Goal: Transaction & Acquisition: Book appointment/travel/reservation

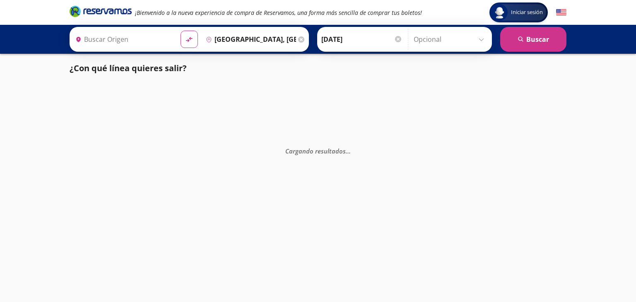
type input "[GEOGRAPHIC_DATA][PERSON_NAME], [GEOGRAPHIC_DATA][PERSON_NAME]"
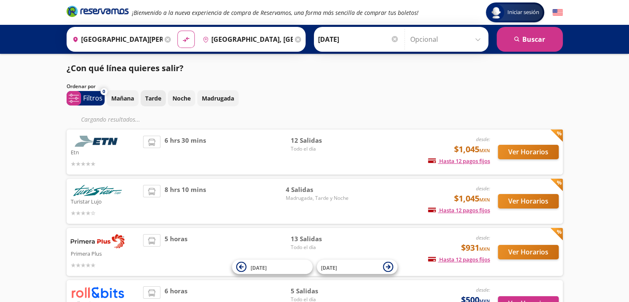
click at [146, 102] on p "Tarde" at bounding box center [153, 98] width 16 height 9
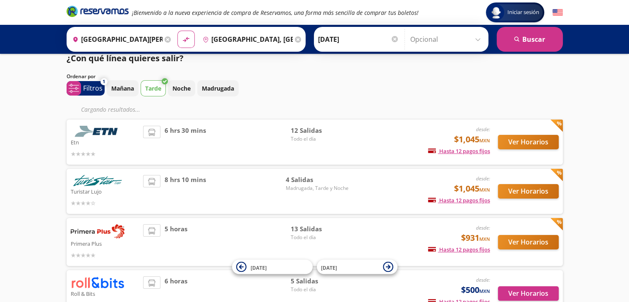
scroll to position [23, 0]
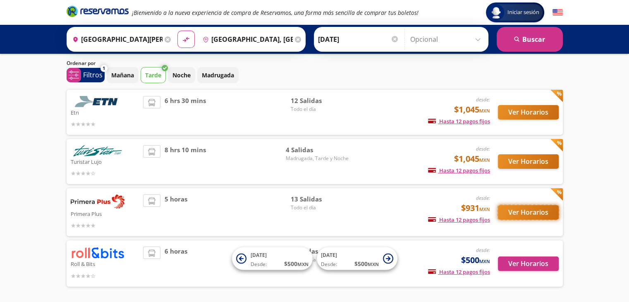
click at [531, 209] on button "Ver Horarios" at bounding box center [528, 212] width 61 height 14
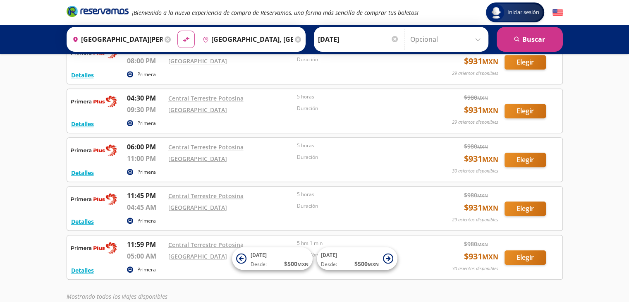
scroll to position [450, 0]
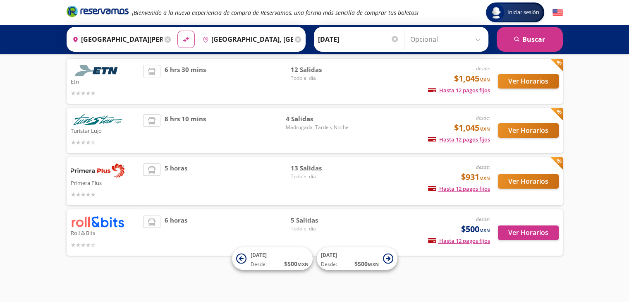
scroll to position [23, 0]
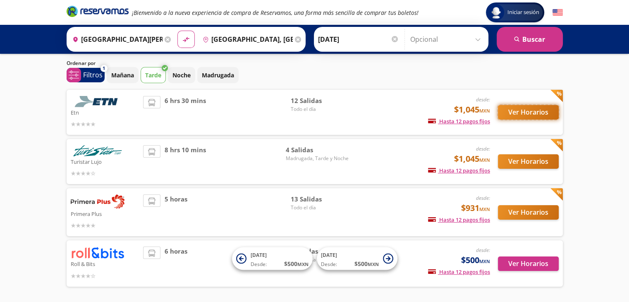
click at [512, 112] on button "Ver Horarios" at bounding box center [528, 112] width 61 height 14
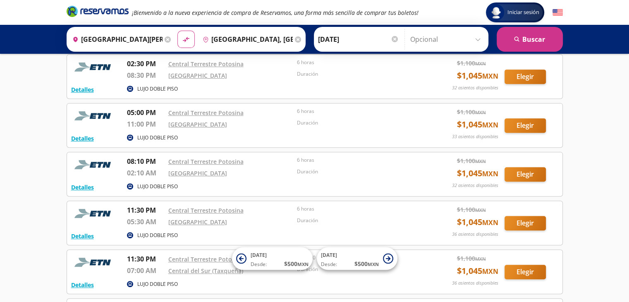
scroll to position [338, 0]
click at [518, 170] on button "Elegir" at bounding box center [525, 174] width 41 height 14
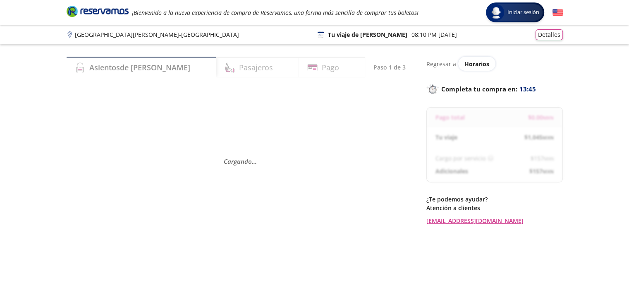
click at [557, 12] on img at bounding box center [558, 12] width 10 height 10
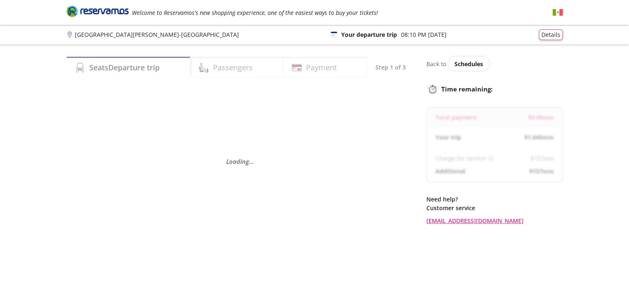
click at [556, 13] on img at bounding box center [558, 12] width 10 height 10
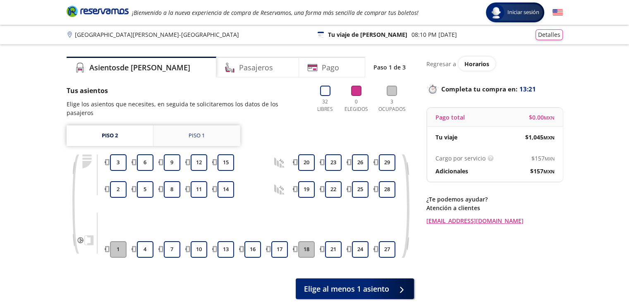
click at [173, 131] on link "Piso 1" at bounding box center [197, 135] width 87 height 21
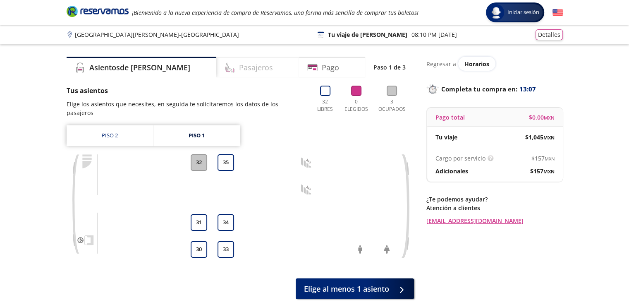
click at [216, 77] on div "Pasajeros" at bounding box center [257, 67] width 83 height 21
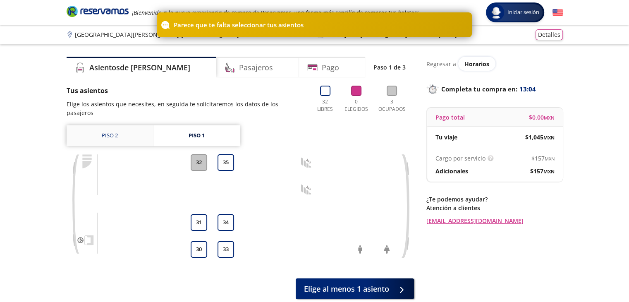
click at [123, 125] on link "Piso 2" at bounding box center [110, 135] width 86 height 21
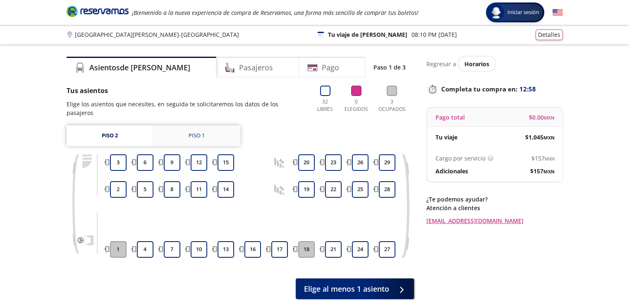
click at [179, 130] on link "Piso 1" at bounding box center [197, 135] width 87 height 21
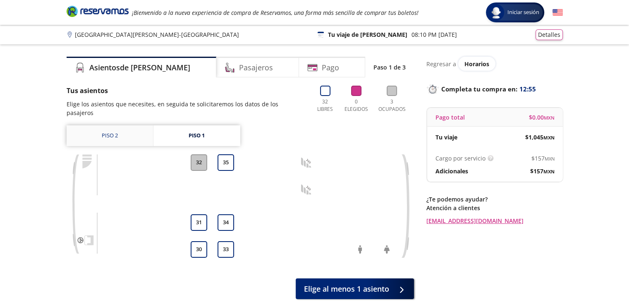
click at [129, 126] on link "Piso 2" at bounding box center [110, 135] width 86 height 21
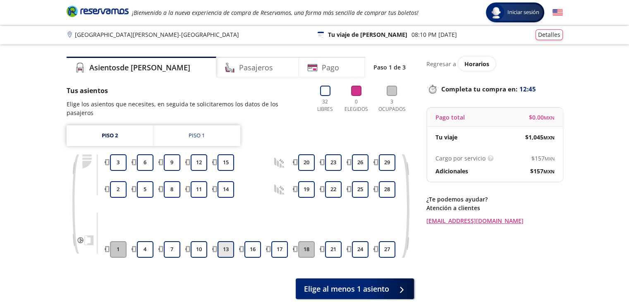
click at [225, 243] on button "13" at bounding box center [226, 249] width 17 height 17
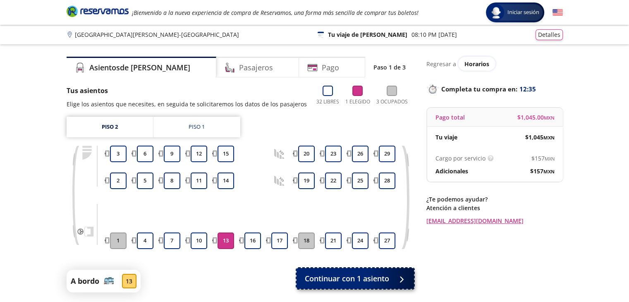
click at [391, 278] on button "Continuar con 1 asiento" at bounding box center [356, 278] width 118 height 21
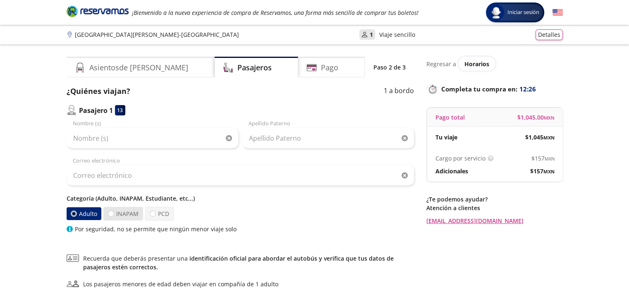
click at [132, 209] on label "INAPAM" at bounding box center [123, 214] width 40 height 14
click at [114, 211] on input "INAPAM" at bounding box center [110, 213] width 5 height 5
radio input "true"
radio input "false"
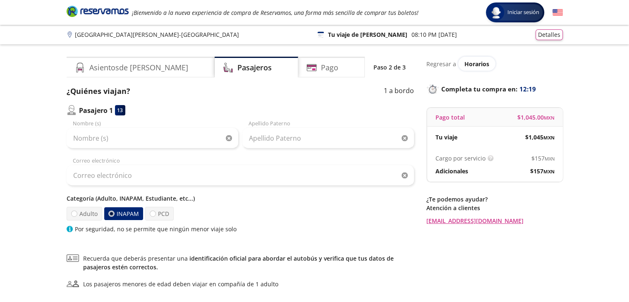
click at [197, 161] on div "Correo electrónico" at bounding box center [241, 171] width 348 height 29
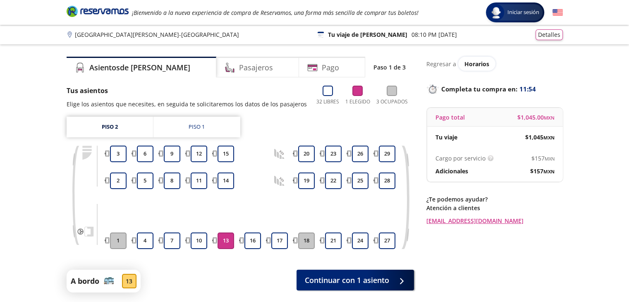
click at [132, 34] on p "San Luis Potosí - Ciudad de México" at bounding box center [157, 34] width 164 height 9
click at [226, 235] on button "13" at bounding box center [226, 241] width 17 height 17
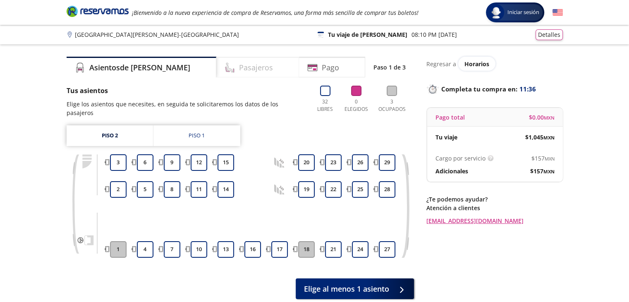
click at [239, 67] on h4 "Pasajeros" at bounding box center [256, 67] width 34 height 11
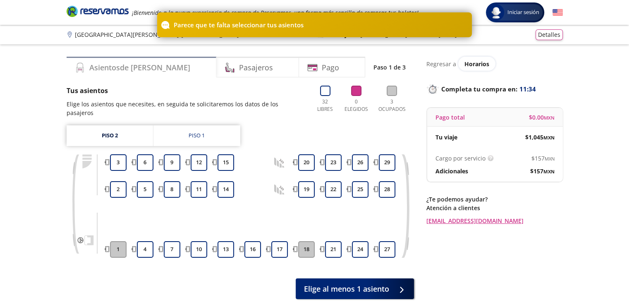
click at [158, 70] on div "Asientos de Ida" at bounding box center [142, 67] width 150 height 21
click at [216, 71] on div "Pasajeros" at bounding box center [257, 67] width 83 height 21
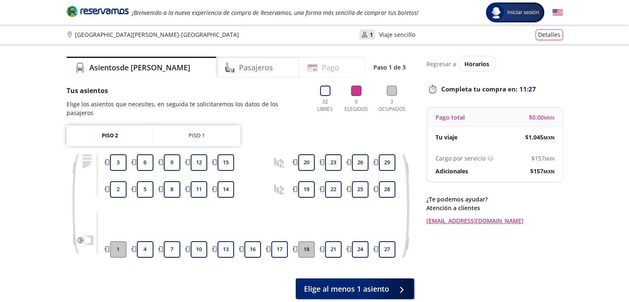
click at [306, 68] on div "Pago" at bounding box center [332, 67] width 66 height 21
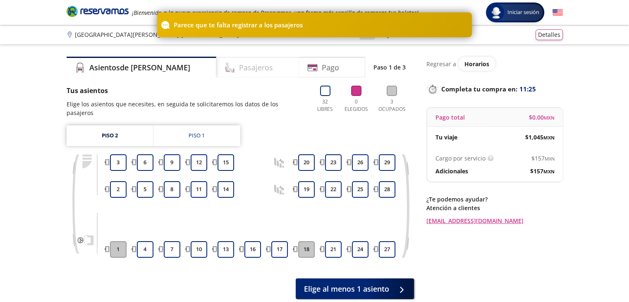
click at [216, 75] on div "Pasajeros" at bounding box center [257, 67] width 83 height 21
click at [118, 72] on h4 "Asientos de Ida" at bounding box center [139, 67] width 101 height 11
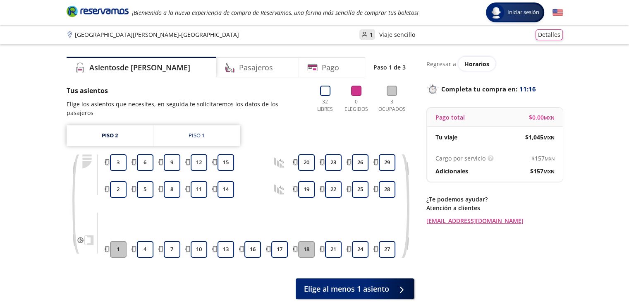
click at [379, 31] on p "Viaje sencillo" at bounding box center [397, 34] width 36 height 9
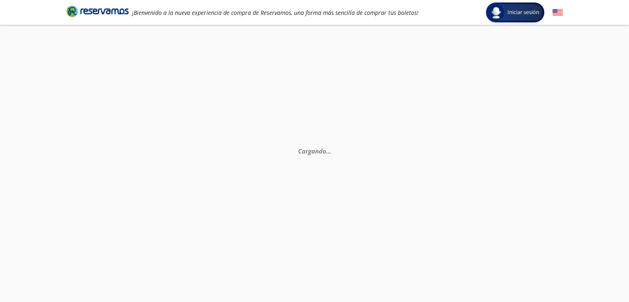
scroll to position [23, 0]
